Goal: Check status: Check status

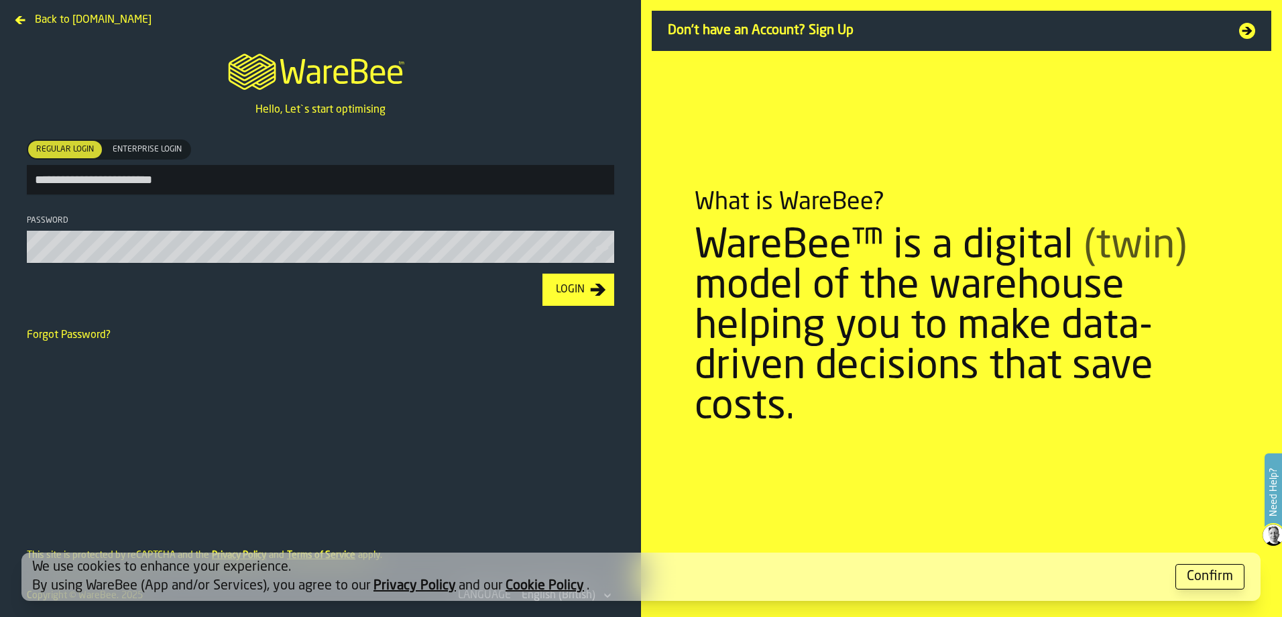
click at [558, 298] on div "Login" at bounding box center [571, 290] width 40 height 16
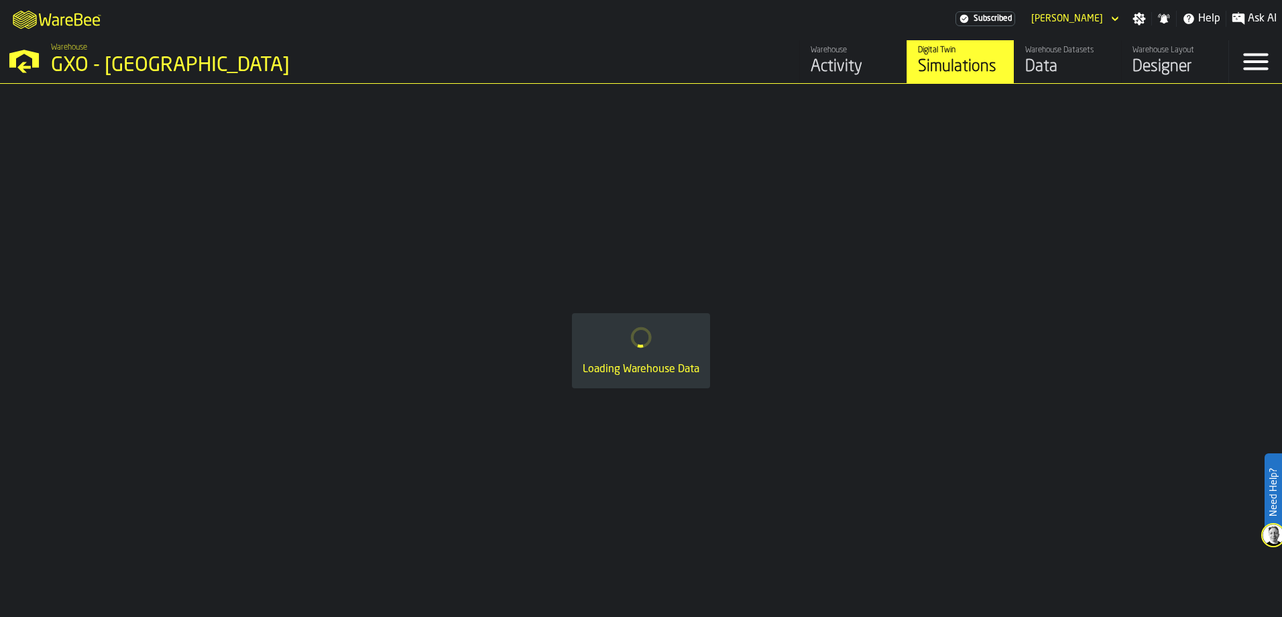
click at [854, 60] on div "Activity" at bounding box center [853, 66] width 85 height 21
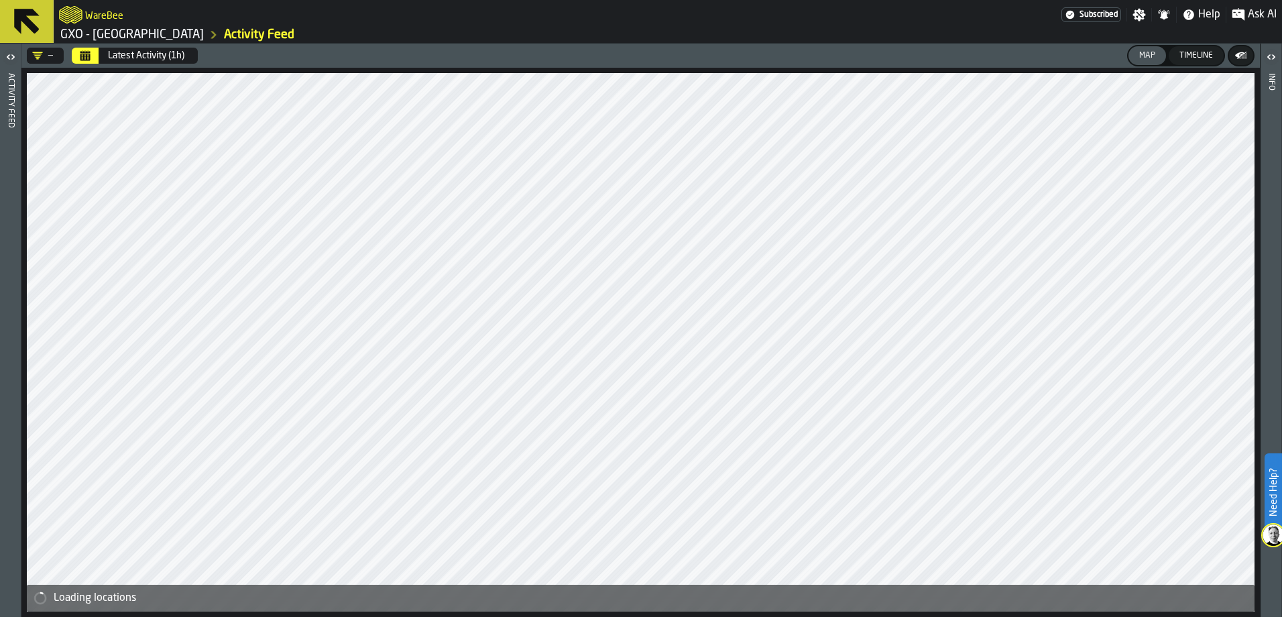
click at [94, 56] on button "Calendar" at bounding box center [85, 56] width 27 height 16
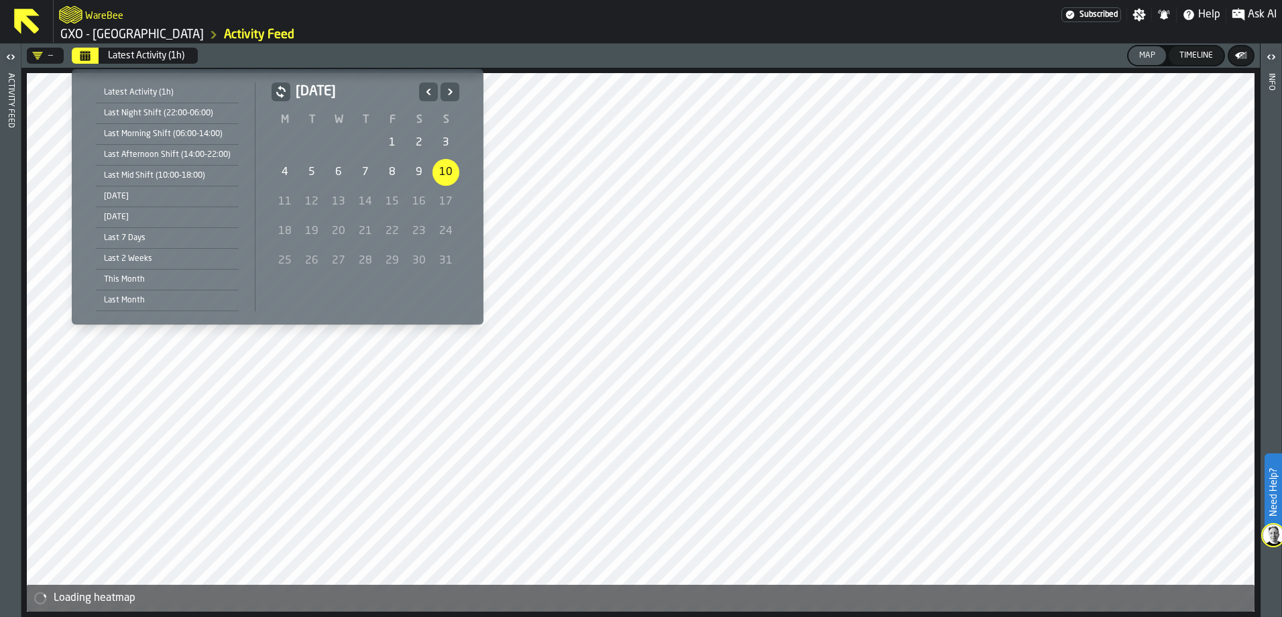
click at [410, 180] on div "9" at bounding box center [419, 172] width 27 height 27
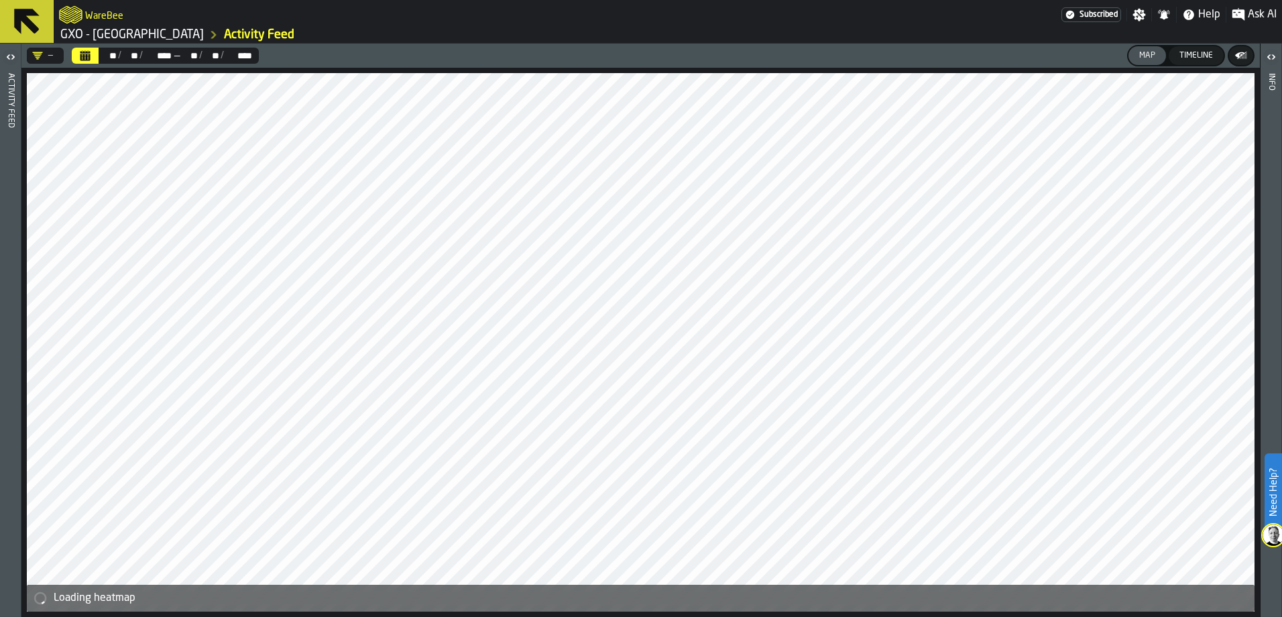
click at [9, 56] on icon "button-toggle-Open" at bounding box center [11, 57] width 16 height 16
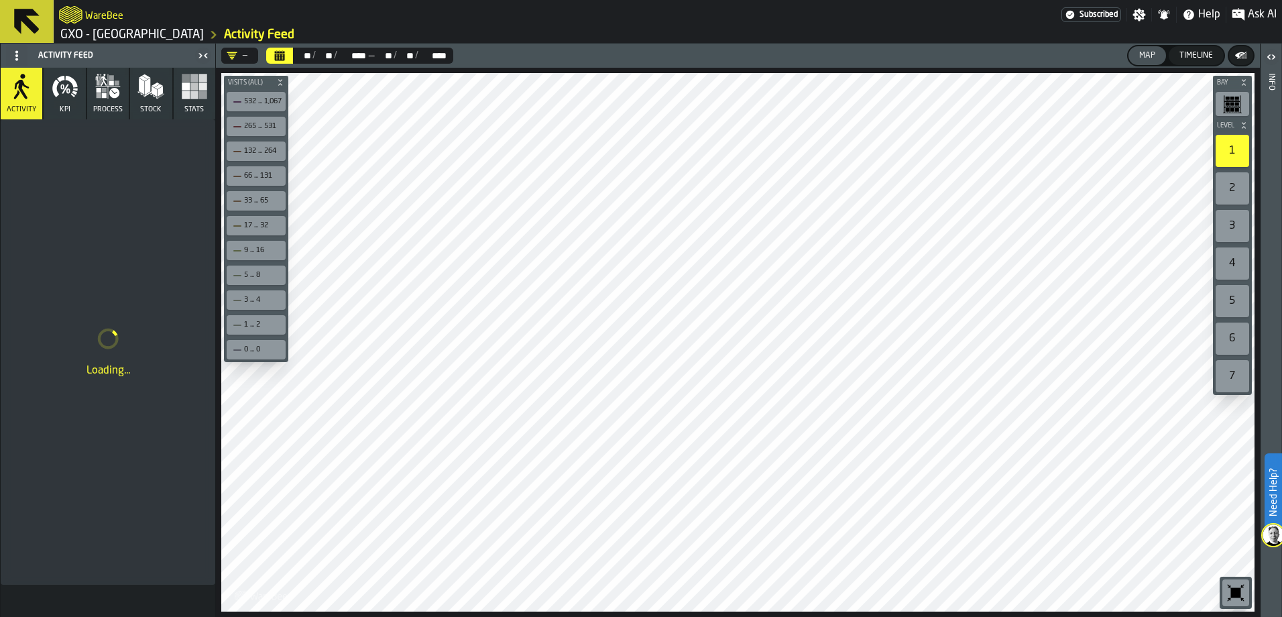
click at [280, 54] on icon "Calendar" at bounding box center [280, 57] width 10 height 7
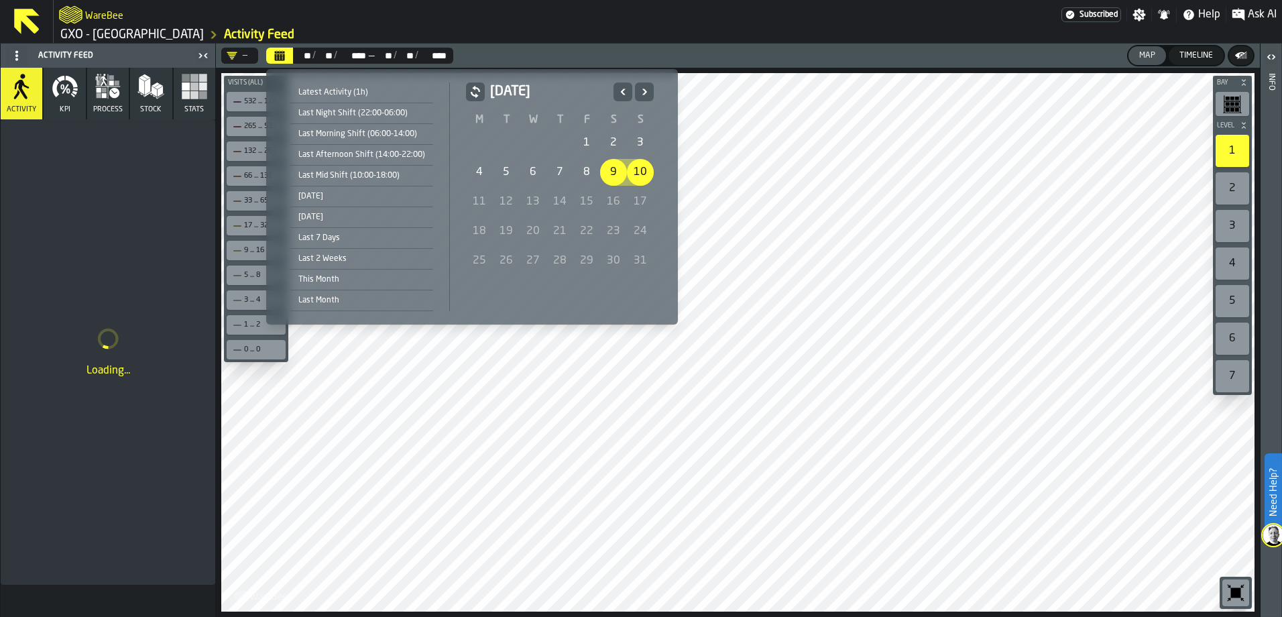
click at [638, 174] on div "10" at bounding box center [640, 172] width 27 height 27
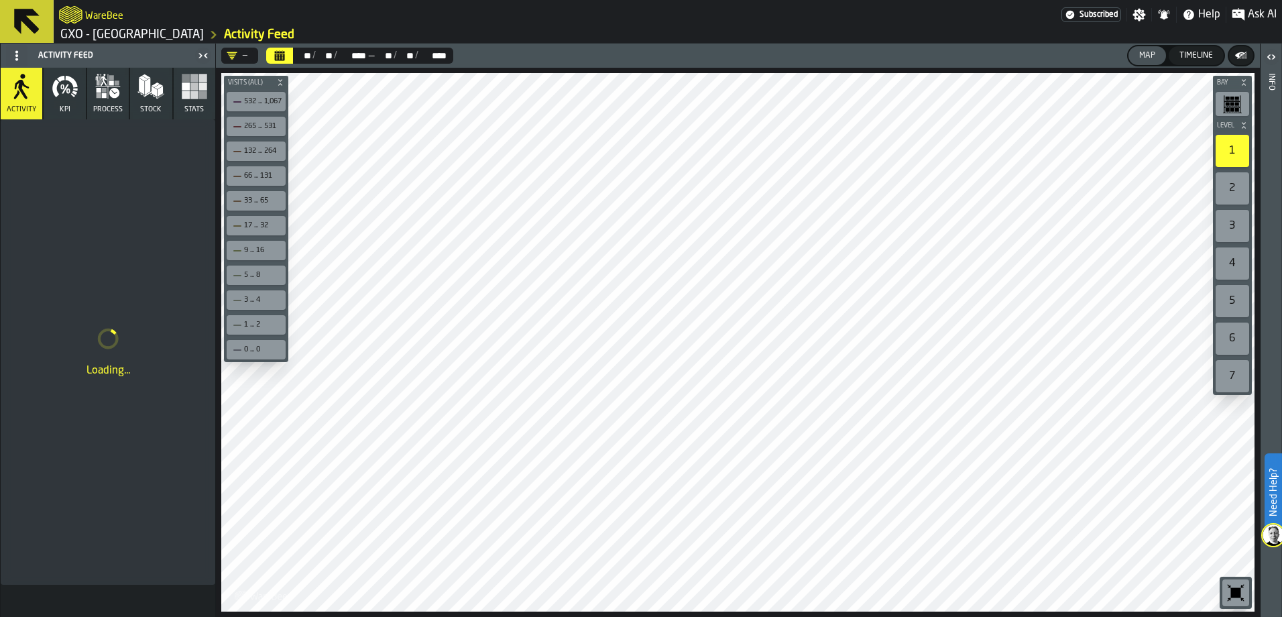
click at [285, 52] on icon "Calendar" at bounding box center [279, 55] width 11 height 11
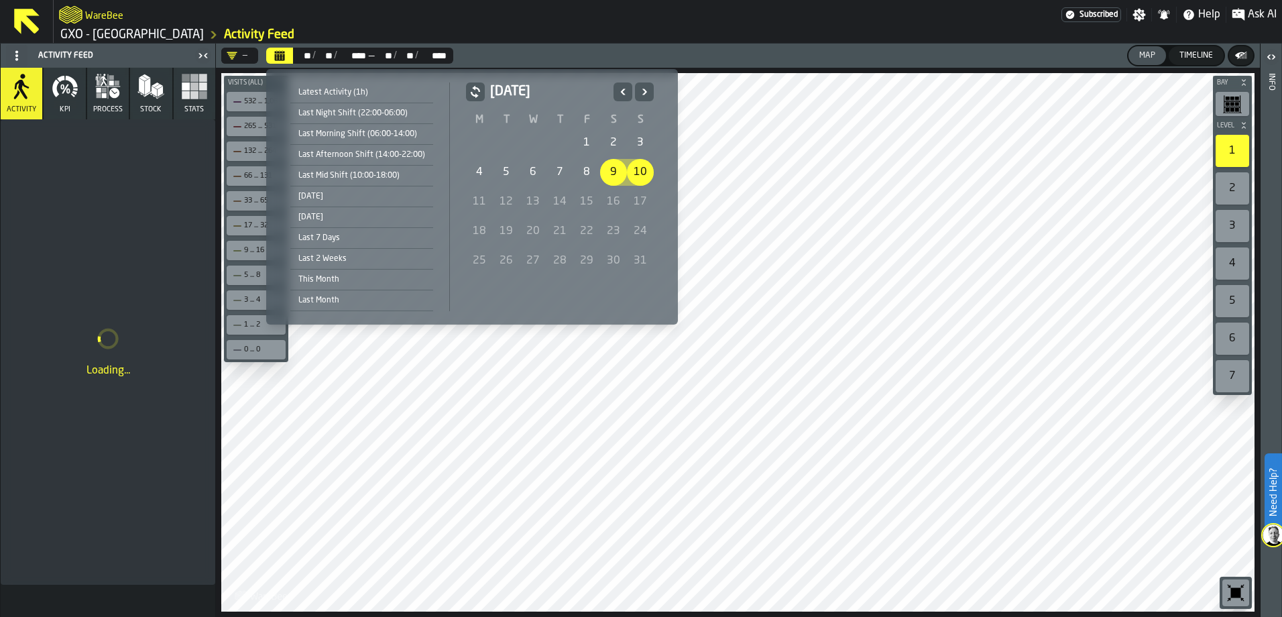
click at [644, 173] on div "10" at bounding box center [640, 172] width 27 height 27
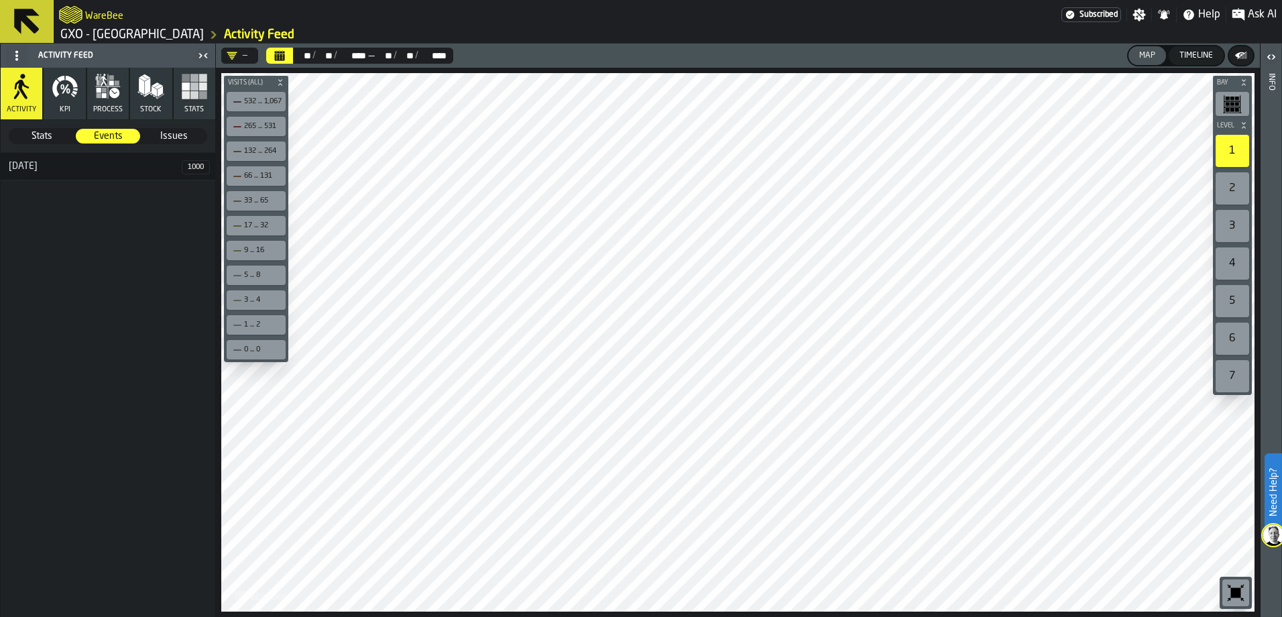
click at [68, 19] on icon "logo-header" at bounding box center [70, 14] width 23 height 17
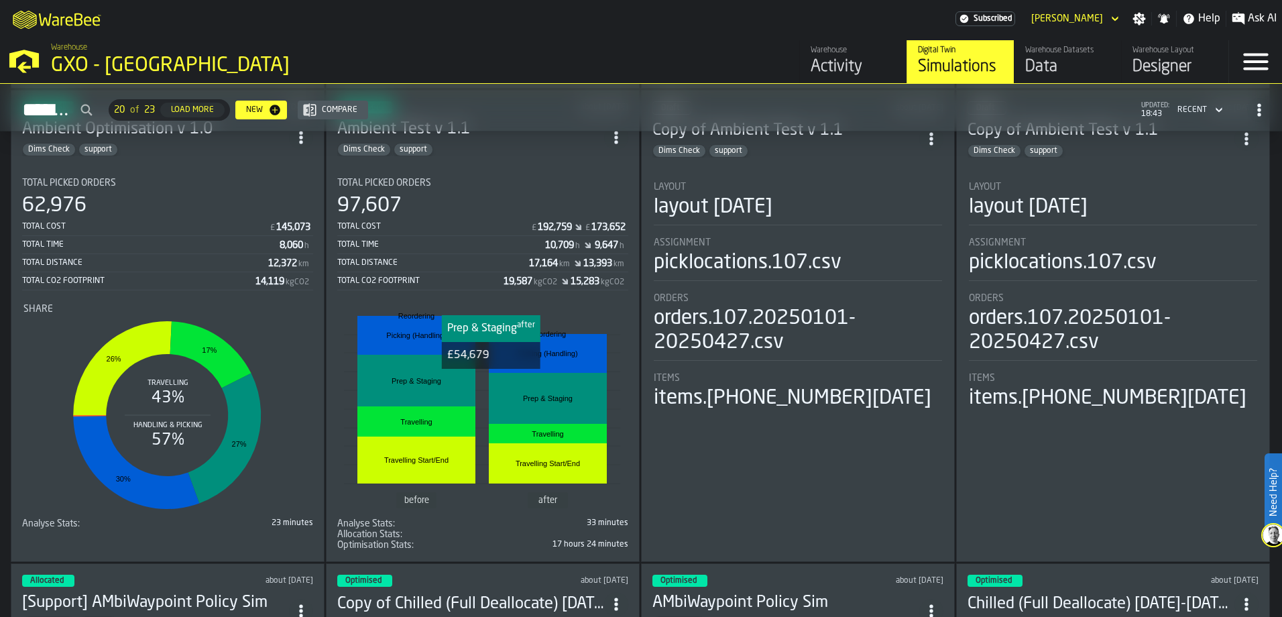
scroll to position [604, 0]
